Goal: Find specific page/section: Find specific page/section

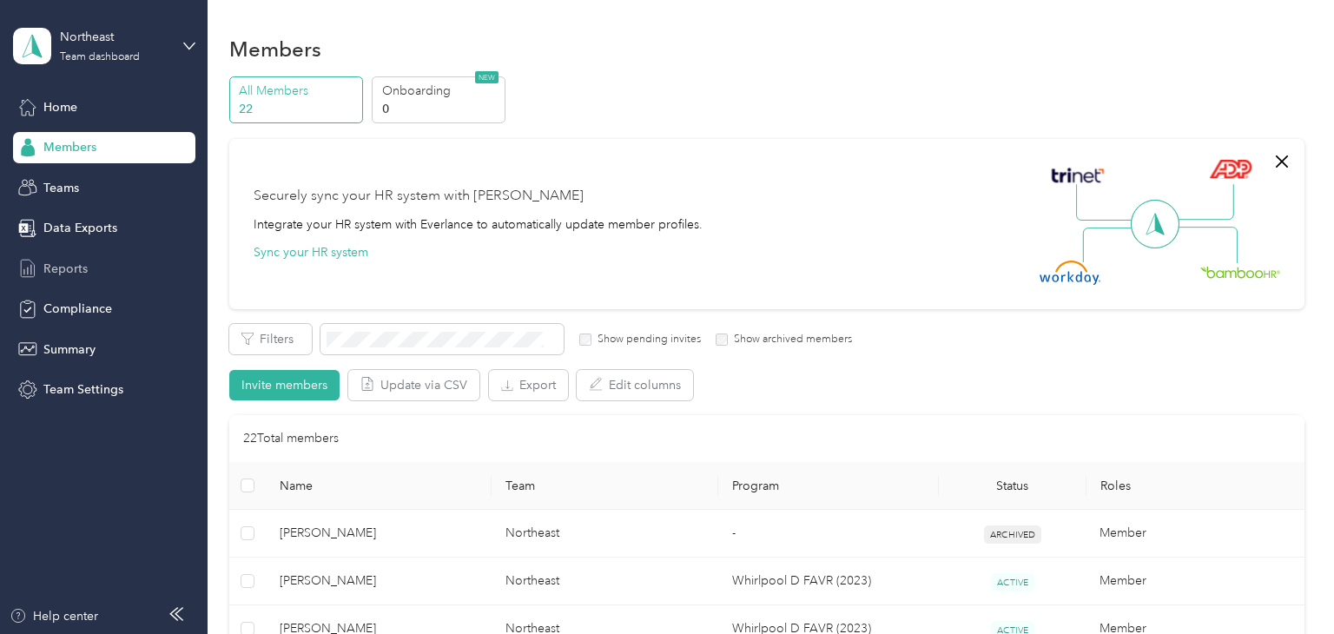
click at [42, 262] on div "Reports" at bounding box center [104, 268] width 182 height 31
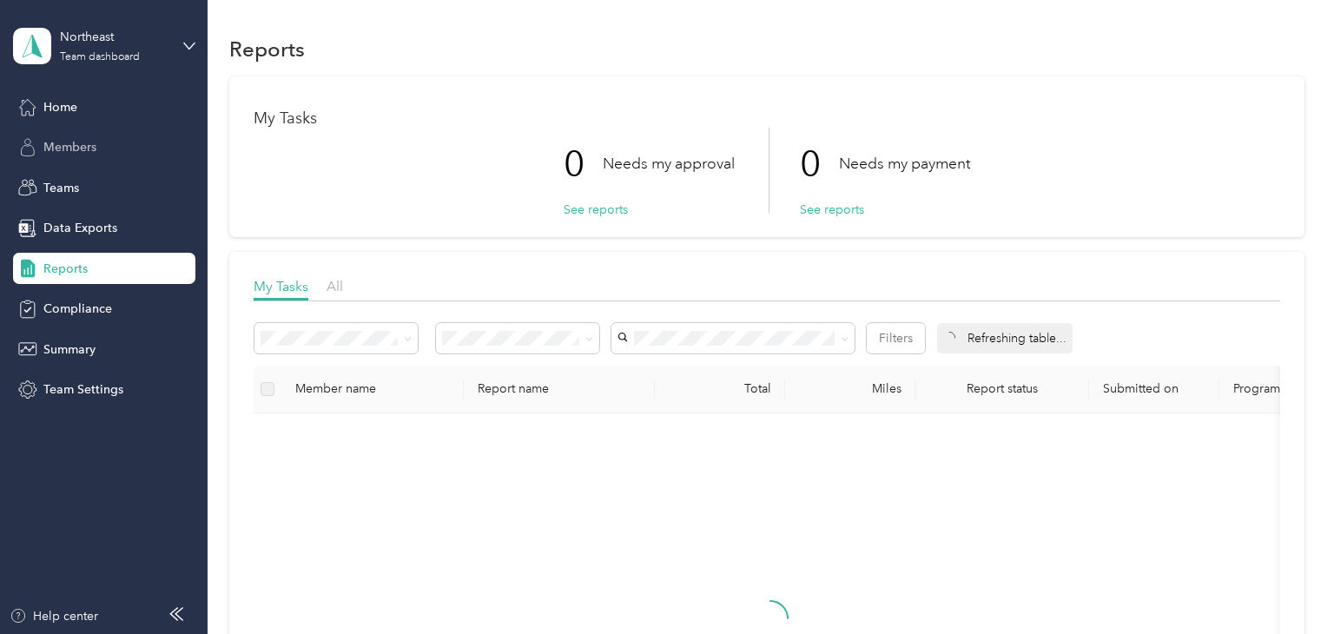
click at [58, 147] on span "Members" at bounding box center [69, 147] width 53 height 18
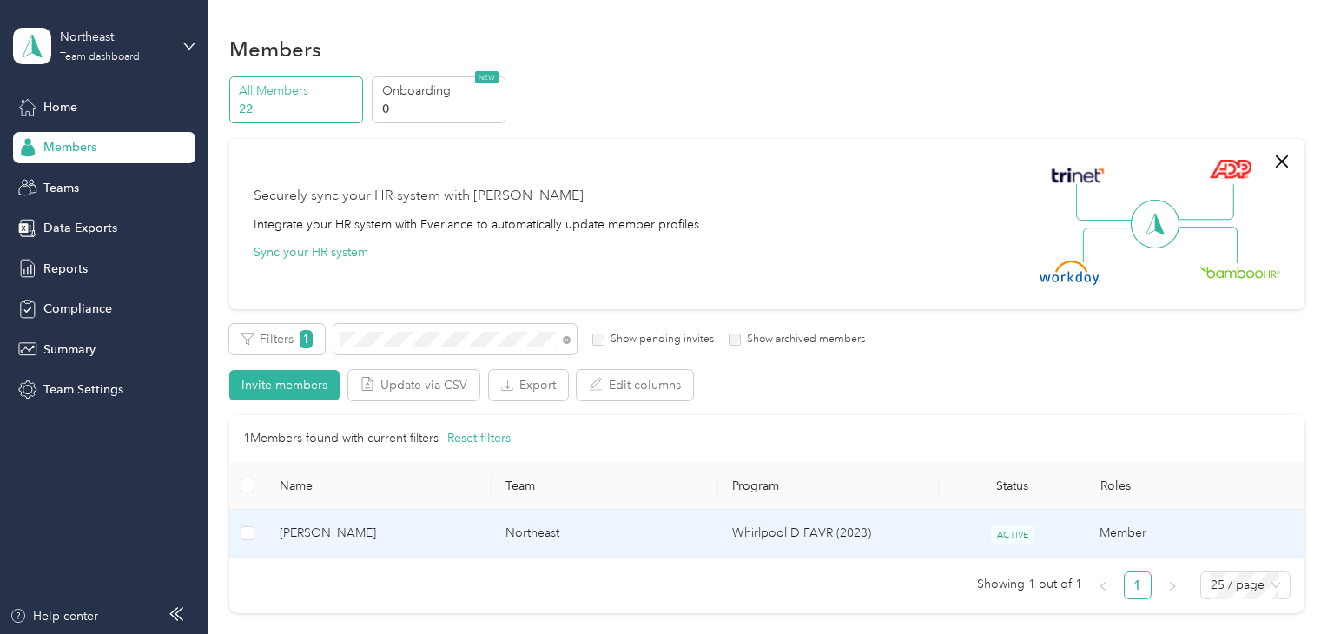
click at [588, 534] on td "Northeast" at bounding box center [605, 534] width 227 height 48
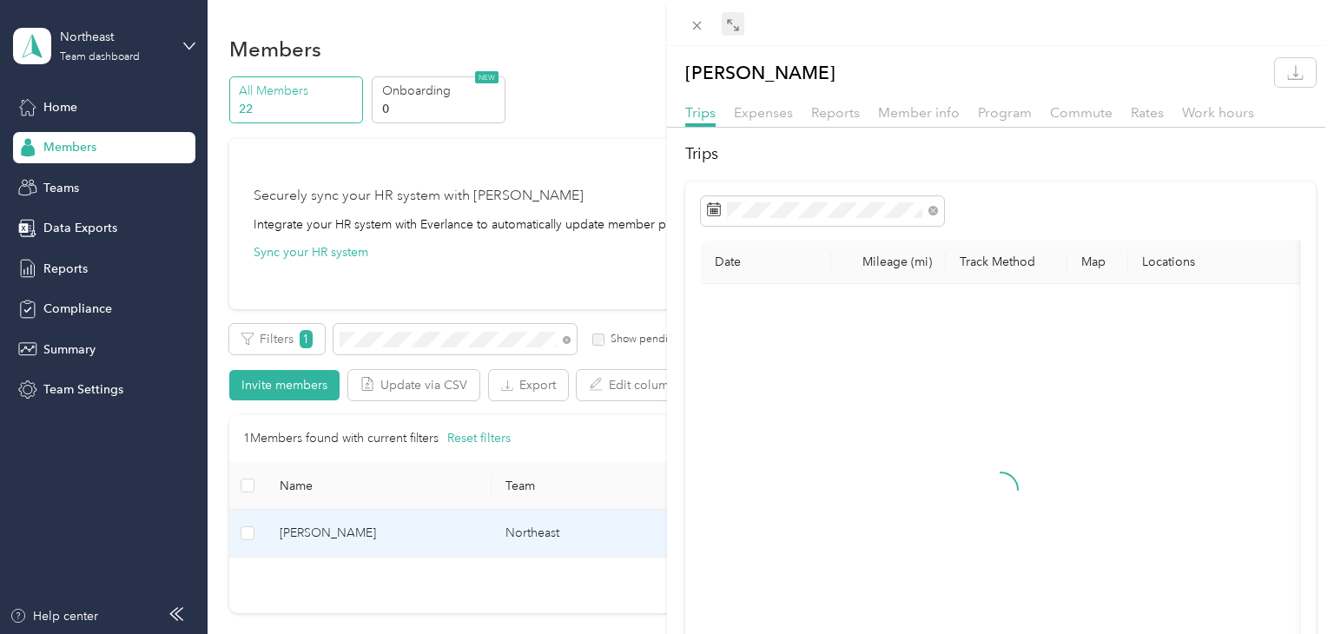
click at [731, 23] on icon at bounding box center [733, 25] width 14 height 14
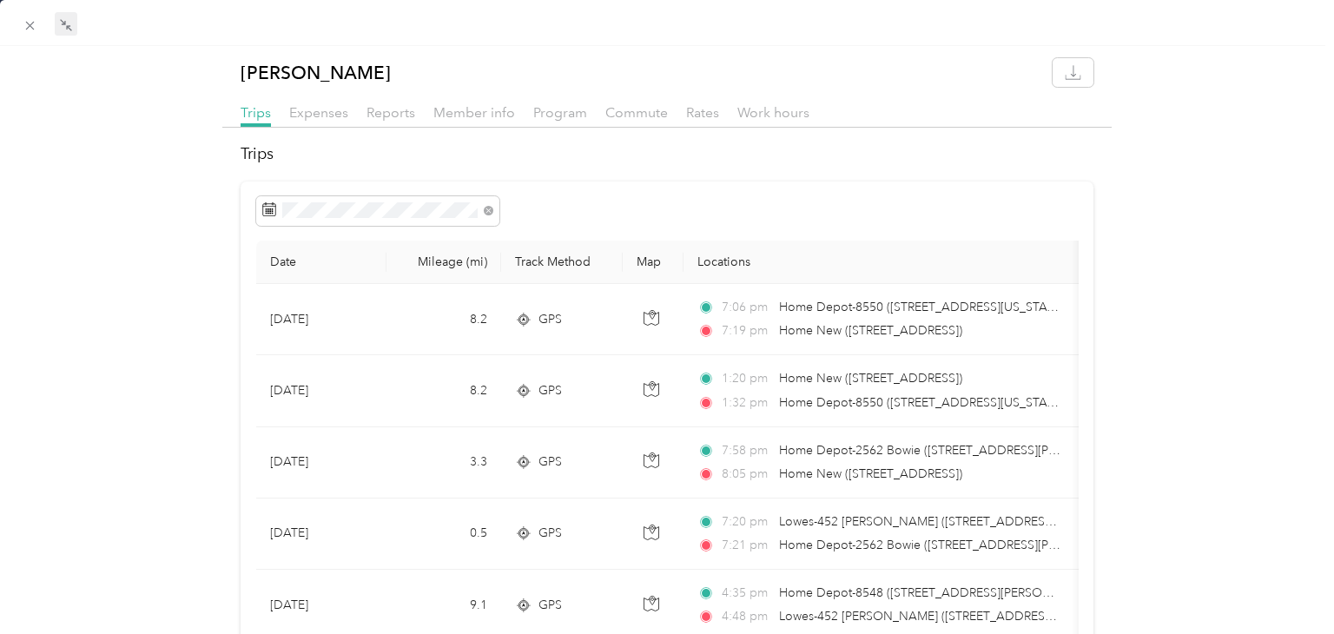
click at [32, 29] on div "Compress" at bounding box center [65, 44] width 69 height 30
click at [27, 18] on icon at bounding box center [30, 25] width 15 height 15
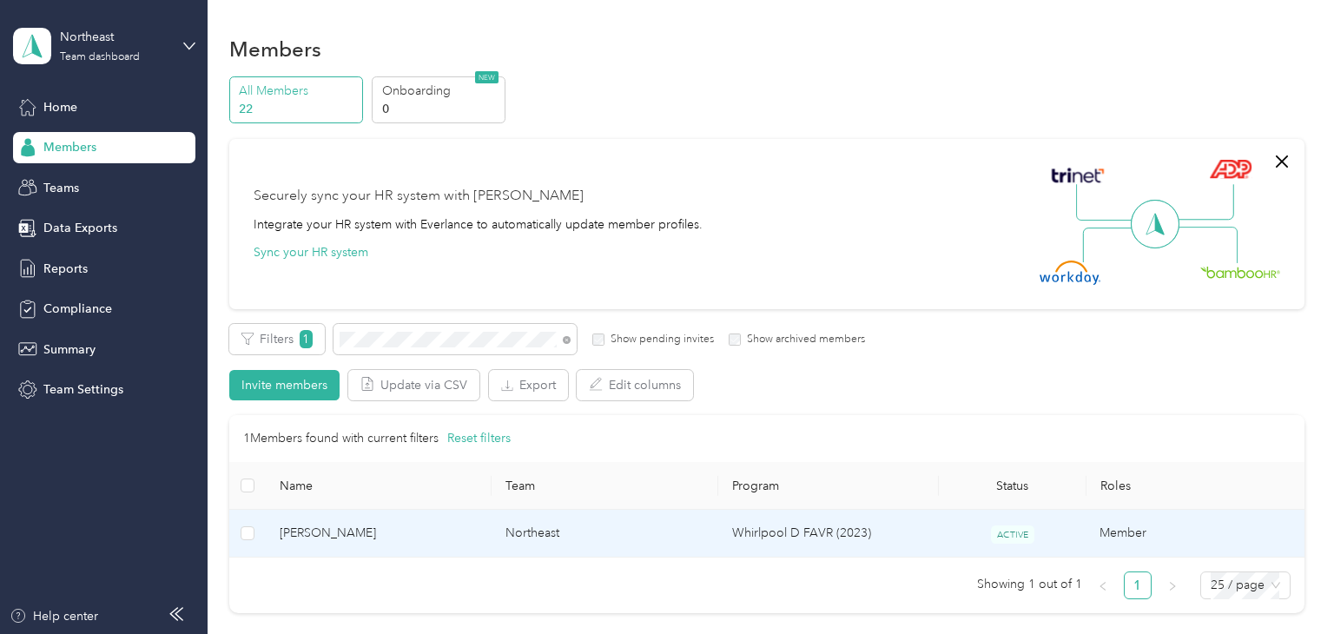
click at [445, 526] on span "[PERSON_NAME]" at bounding box center [379, 533] width 199 height 19
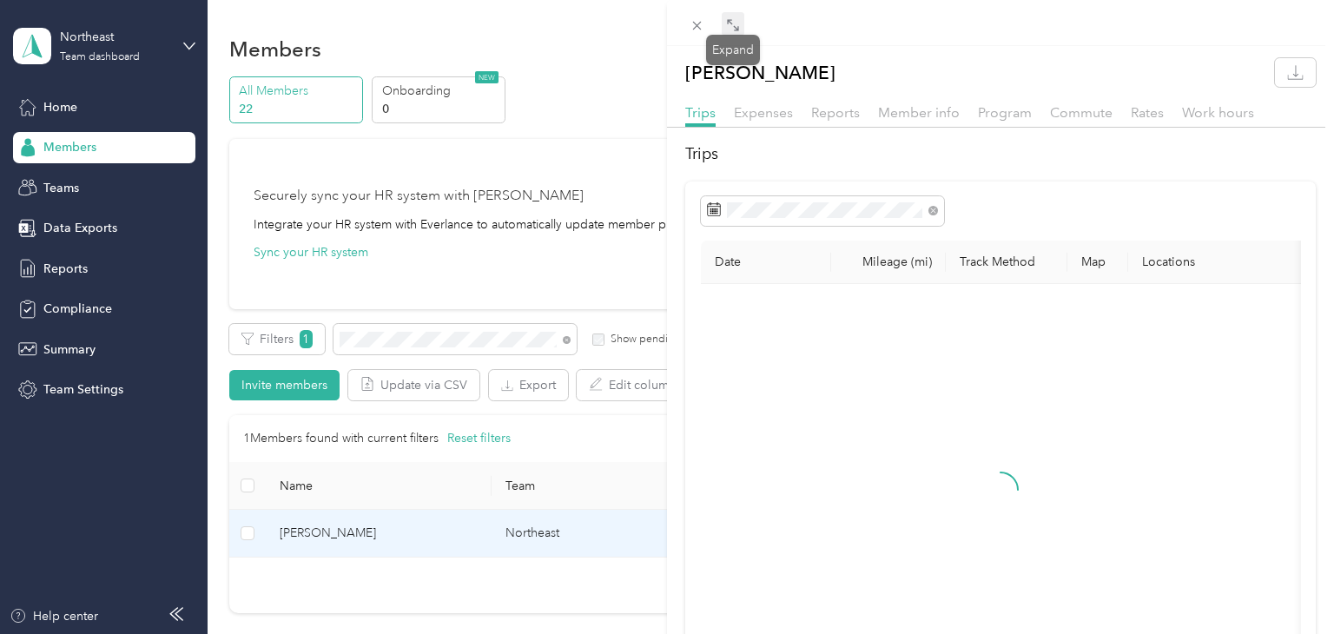
click at [731, 25] on icon at bounding box center [733, 25] width 14 height 14
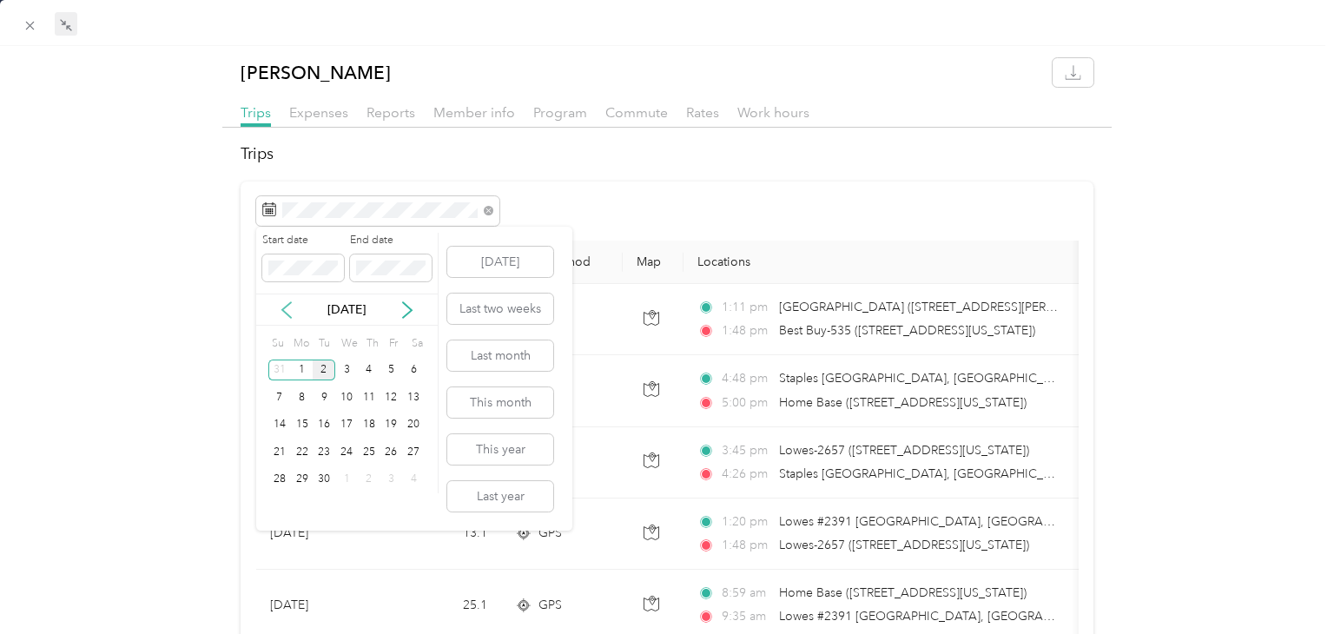
click at [286, 305] on icon at bounding box center [286, 310] width 9 height 16
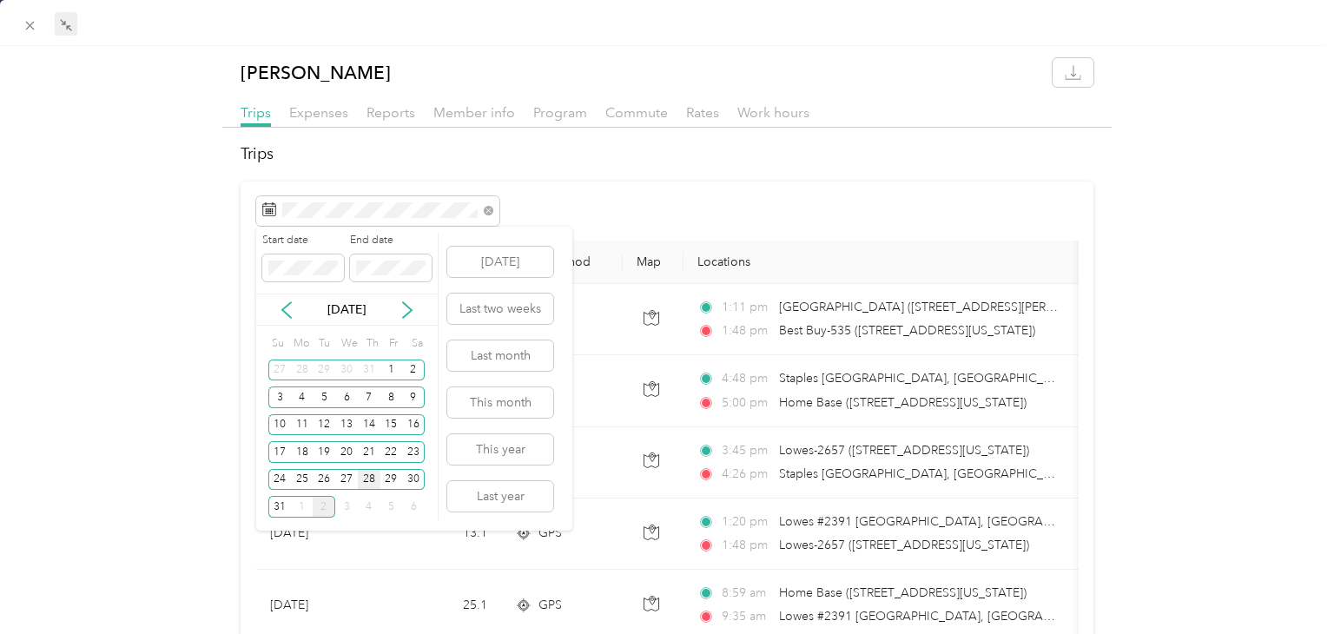
click at [366, 477] on div "28" at bounding box center [369, 480] width 23 height 22
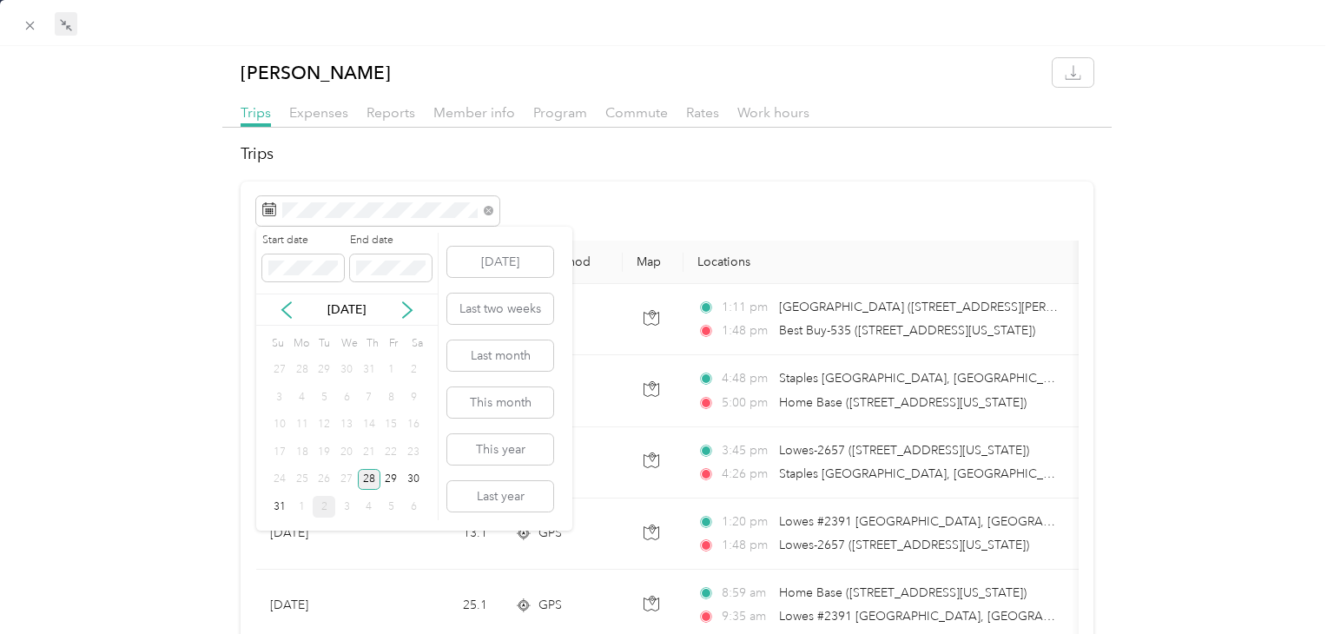
click at [366, 477] on div "28" at bounding box center [369, 480] width 23 height 22
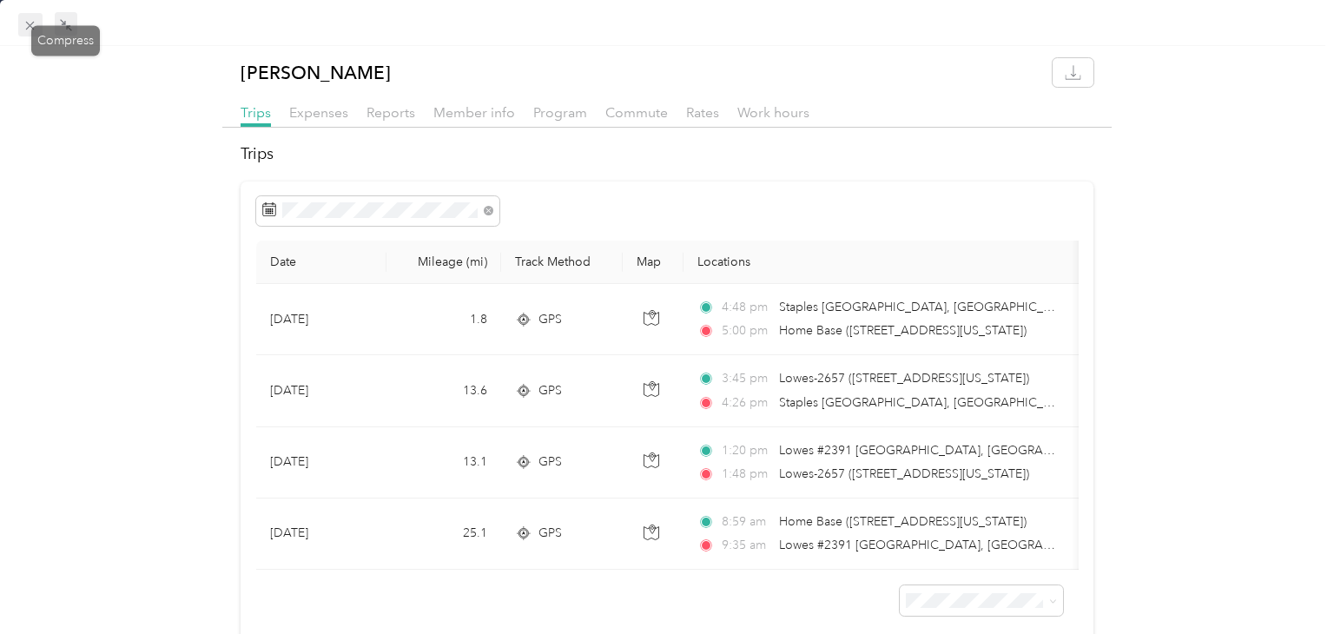
click at [27, 29] on icon at bounding box center [30, 25] width 15 height 15
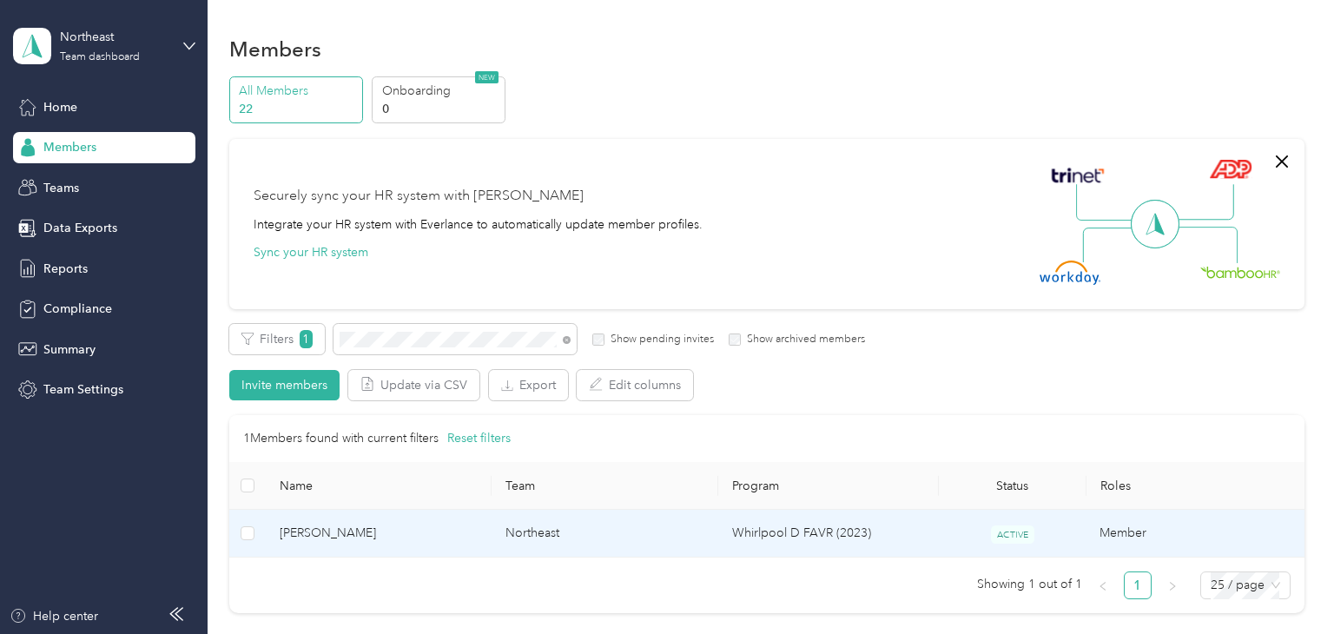
click at [441, 530] on span "[PERSON_NAME]" at bounding box center [379, 533] width 199 height 19
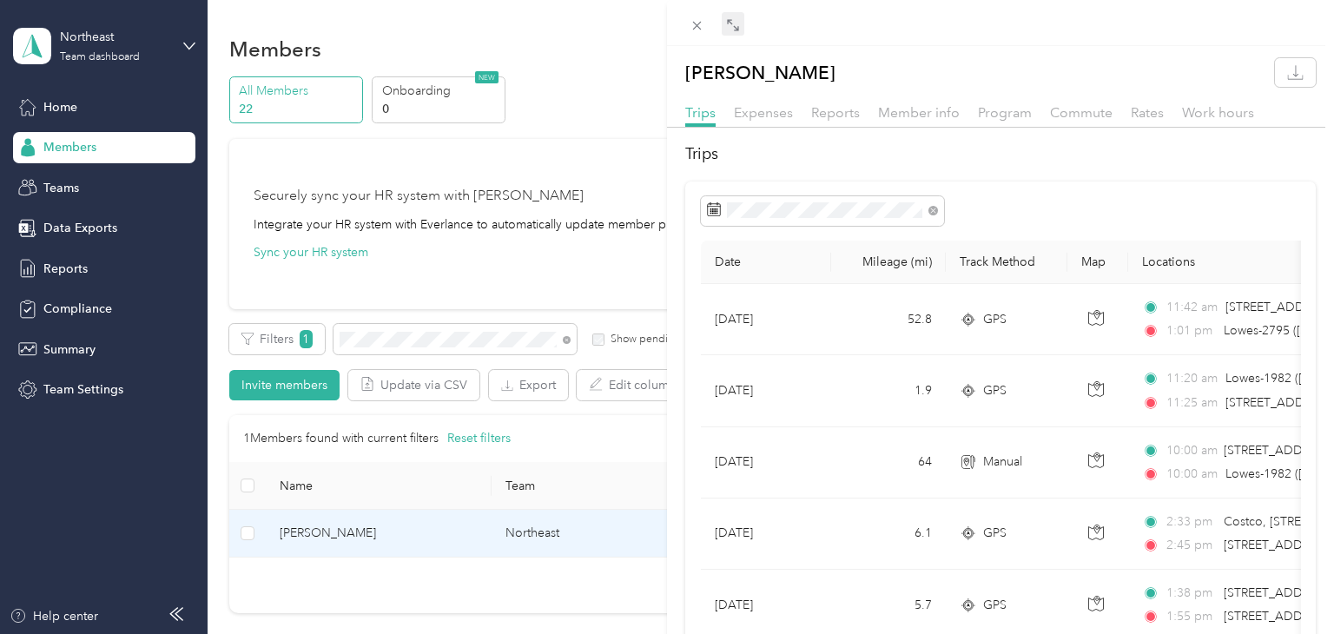
click at [734, 22] on icon at bounding box center [733, 25] width 14 height 14
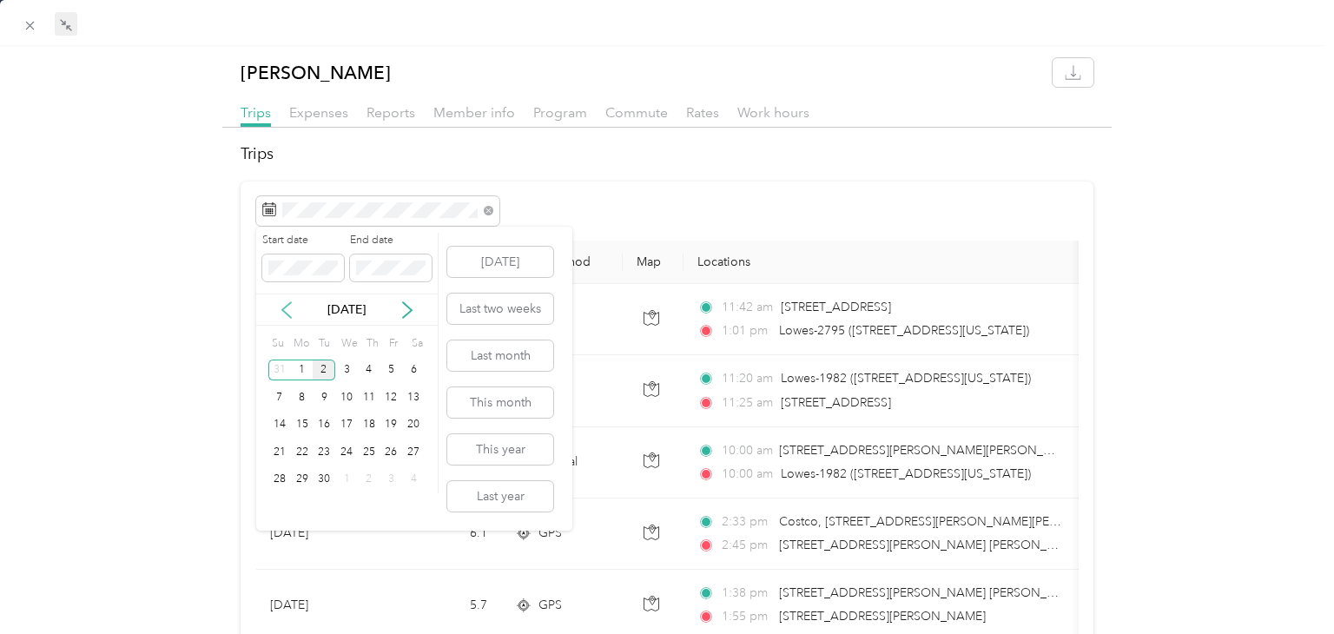
click at [286, 310] on icon at bounding box center [286, 309] width 17 height 17
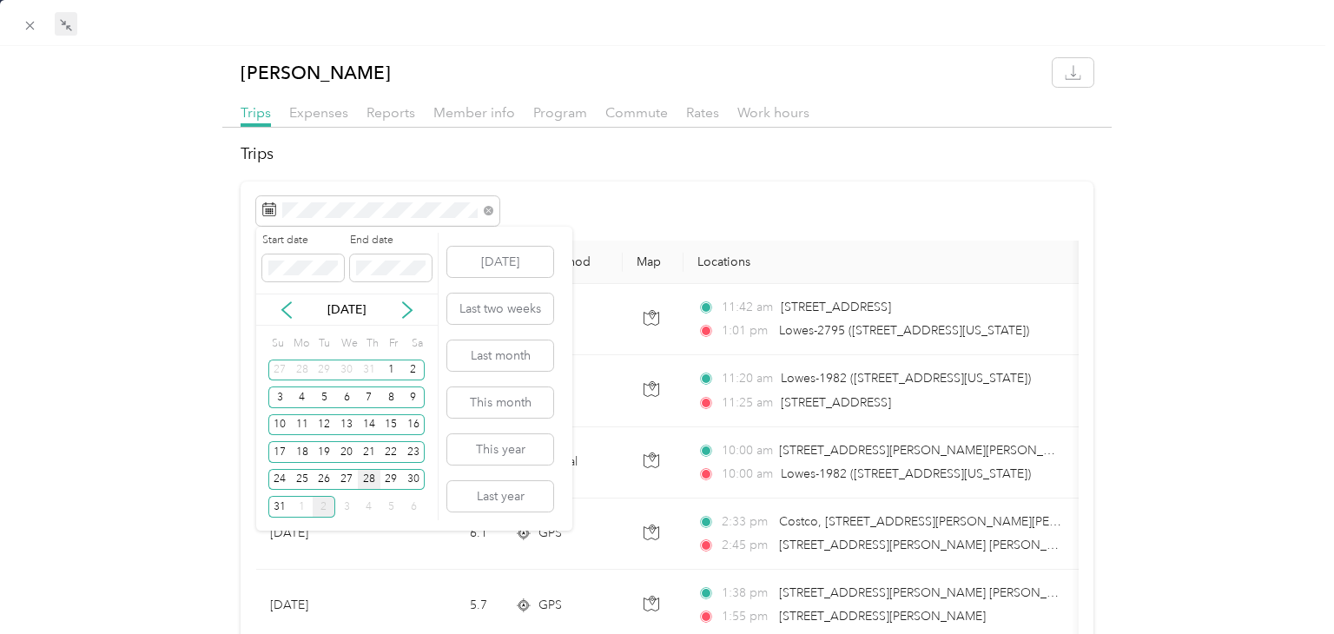
click at [367, 478] on div "28" at bounding box center [369, 480] width 23 height 22
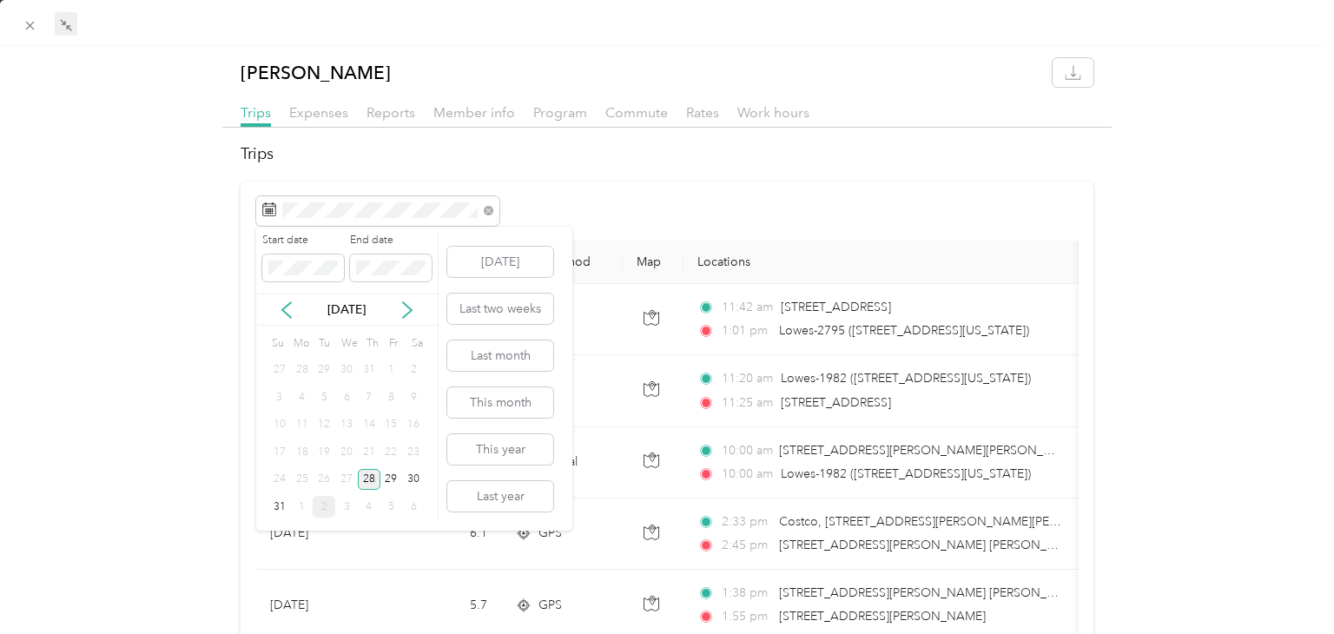
click at [367, 478] on div "28" at bounding box center [369, 480] width 23 height 22
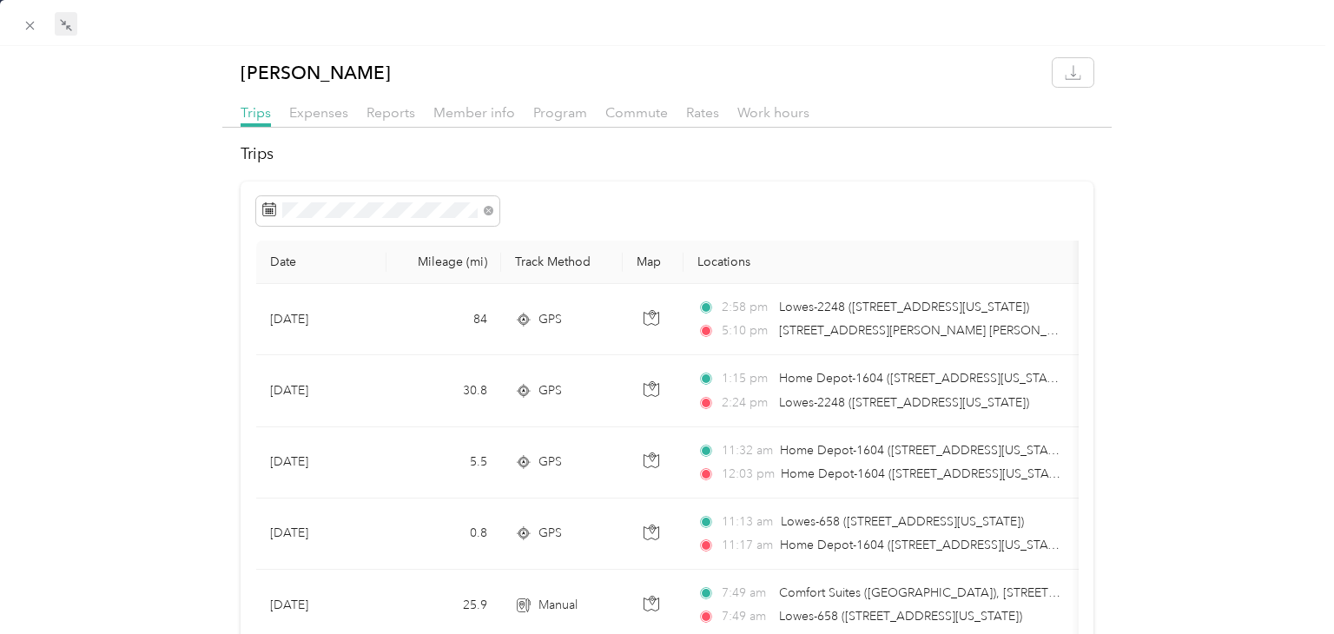
click at [158, 228] on div "[PERSON_NAME] Trips Expenses Reports Member info Program Commute Rates Work hou…" at bounding box center [667, 426] width 1334 height 737
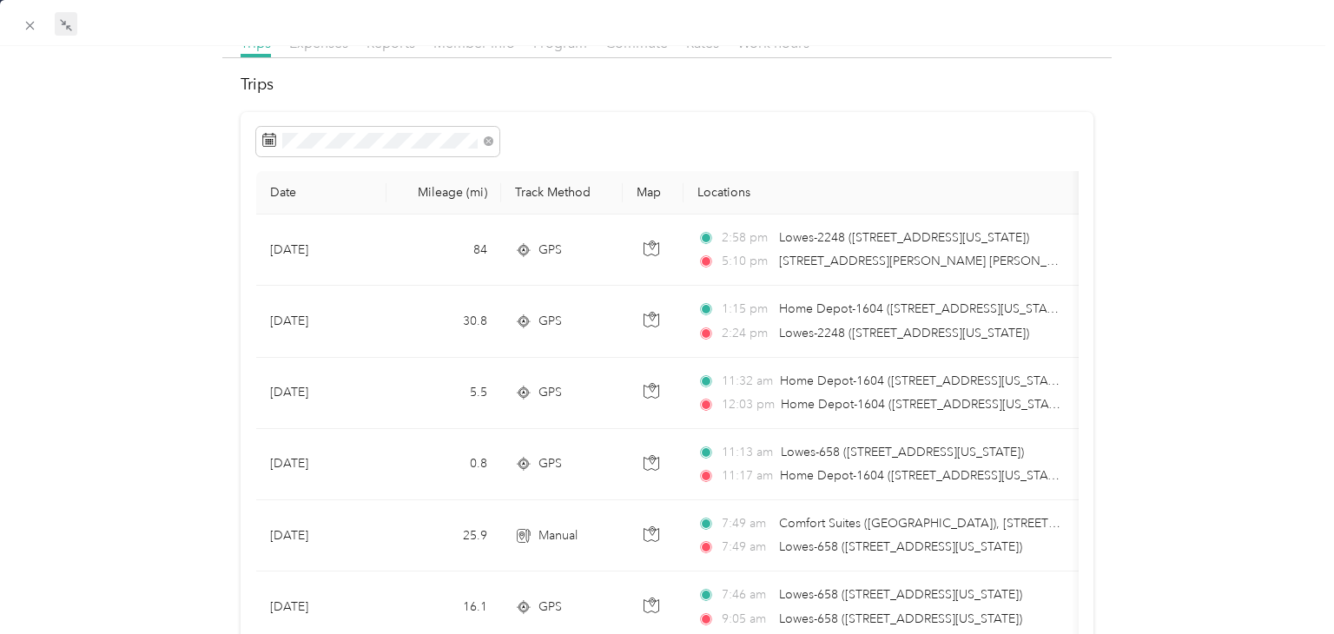
scroll to position [104, 0]
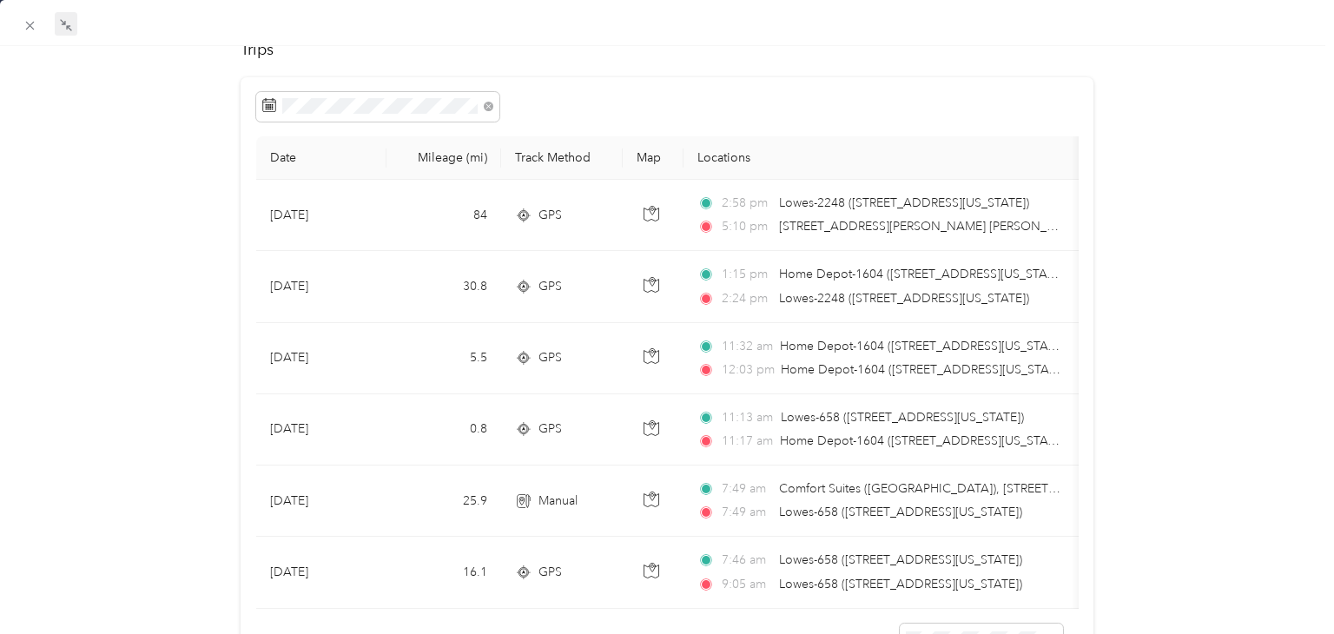
click at [1173, 392] on div "[PERSON_NAME] Trips Expenses Reports Member info Program Commute Rates Work hou…" at bounding box center [667, 322] width 1334 height 737
